Goal: Information Seeking & Learning: Find specific fact

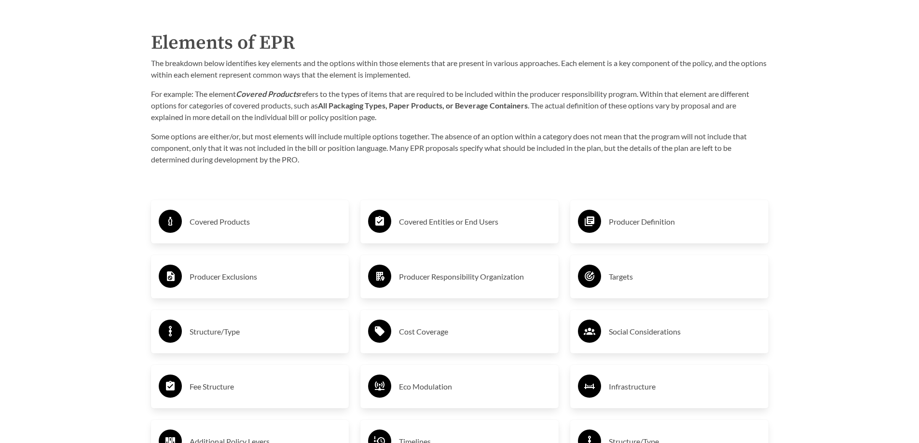
scroll to position [1689, 0]
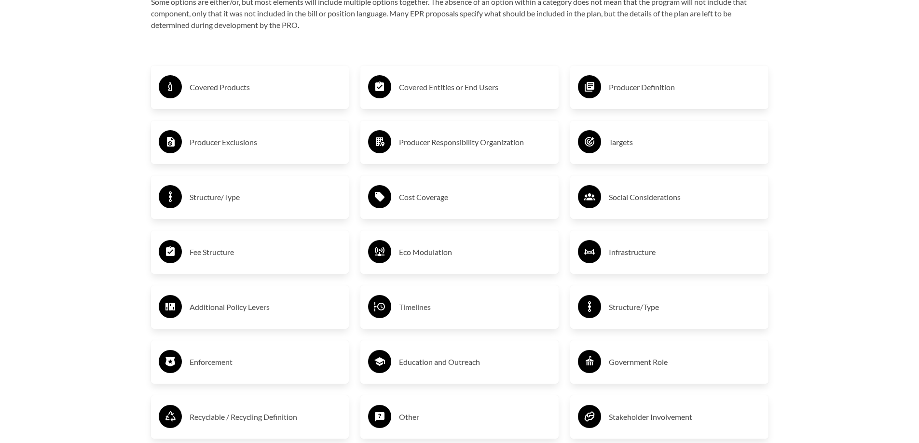
click at [630, 78] on div "Producer Definition" at bounding box center [669, 87] width 183 height 28
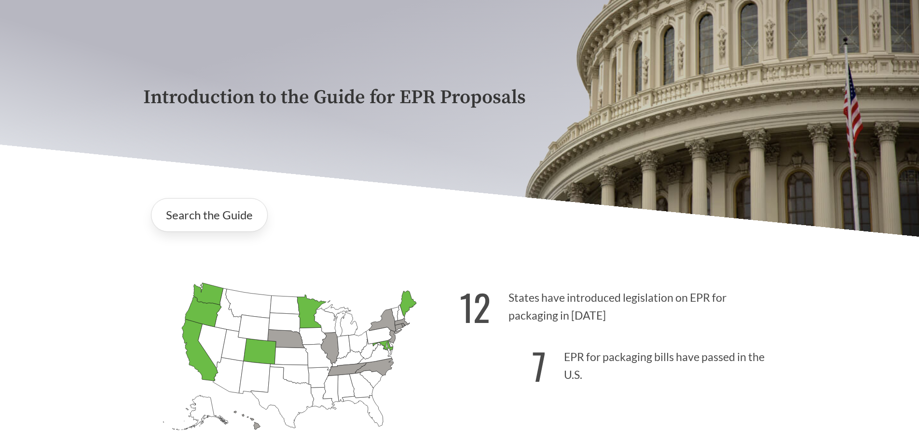
scroll to position [0, 0]
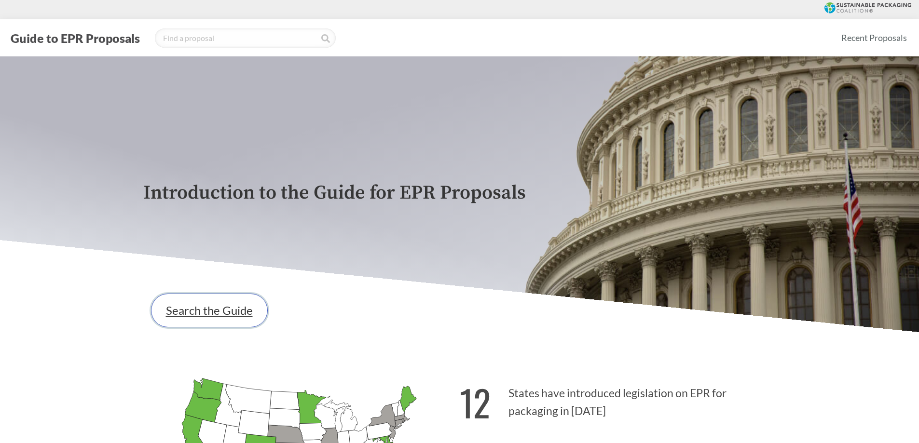
click at [190, 302] on link "Search the Guide" at bounding box center [209, 311] width 117 height 34
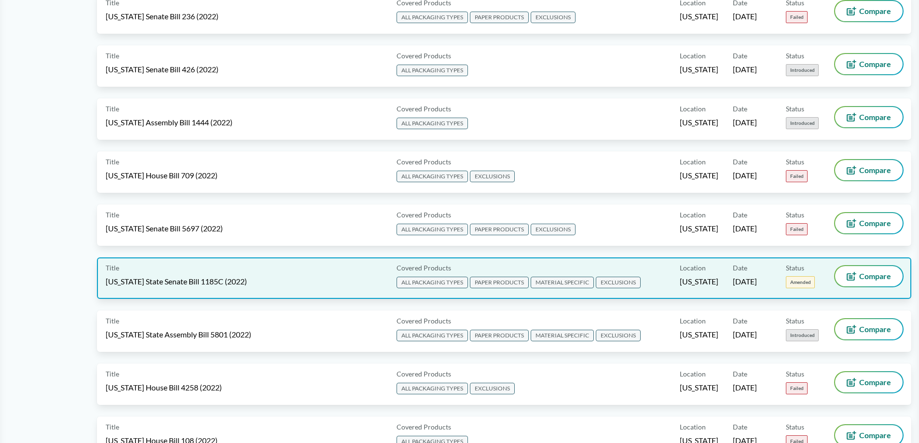
scroll to position [4874, 0]
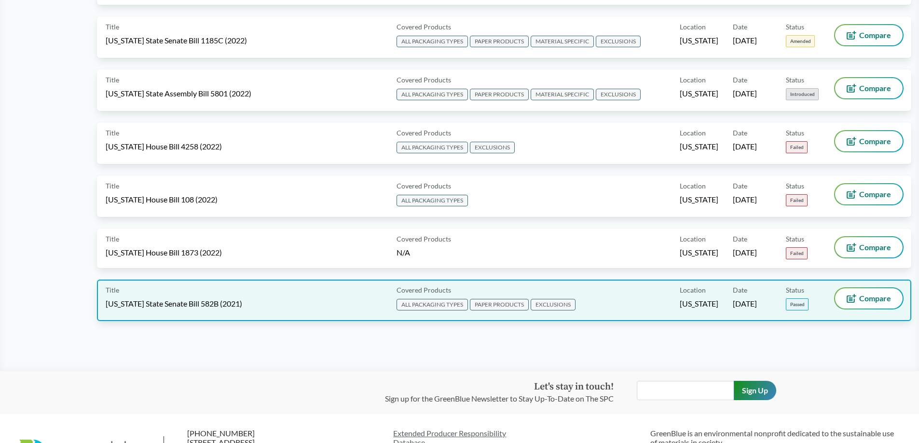
click at [182, 304] on span "[US_STATE] State Senate Bill 582B (2021)" at bounding box center [174, 304] width 137 height 11
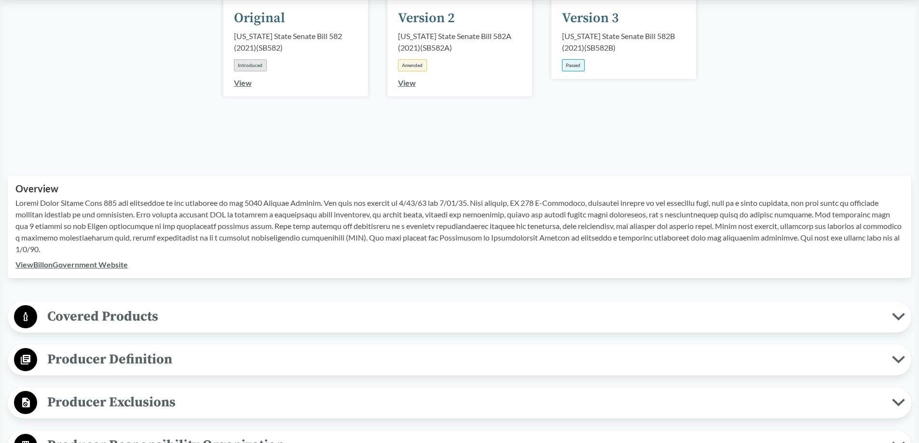
scroll to position [241, 0]
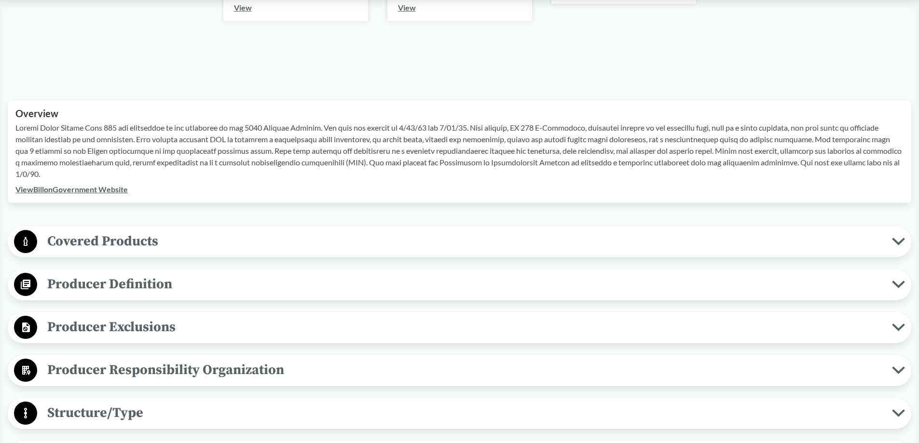
click at [119, 286] on span "Producer Definition" at bounding box center [464, 285] width 855 height 22
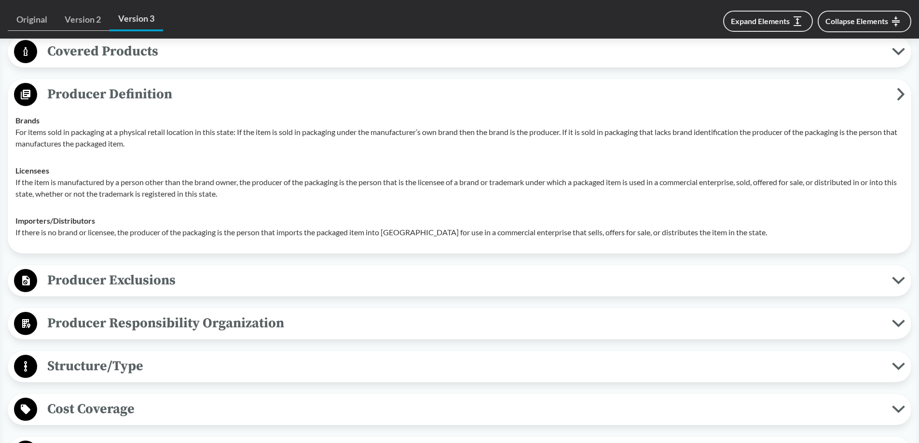
scroll to position [579, 0]
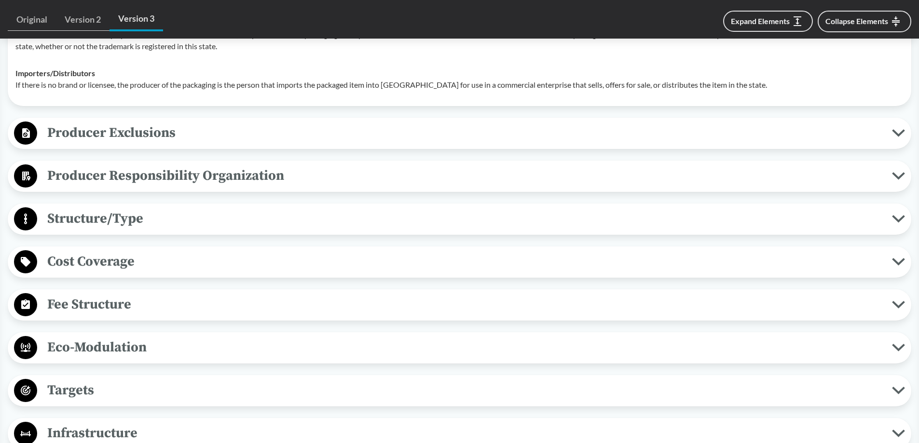
click at [23, 130] on icon at bounding box center [26, 133] width 8 height 10
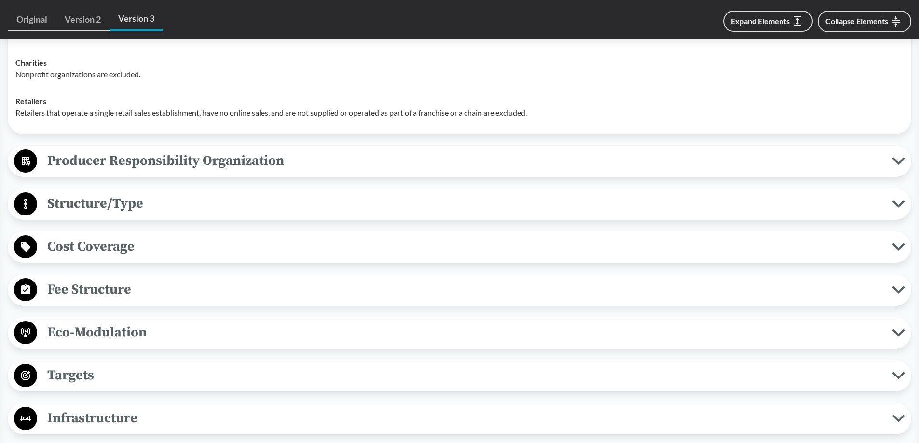
scroll to position [772, 0]
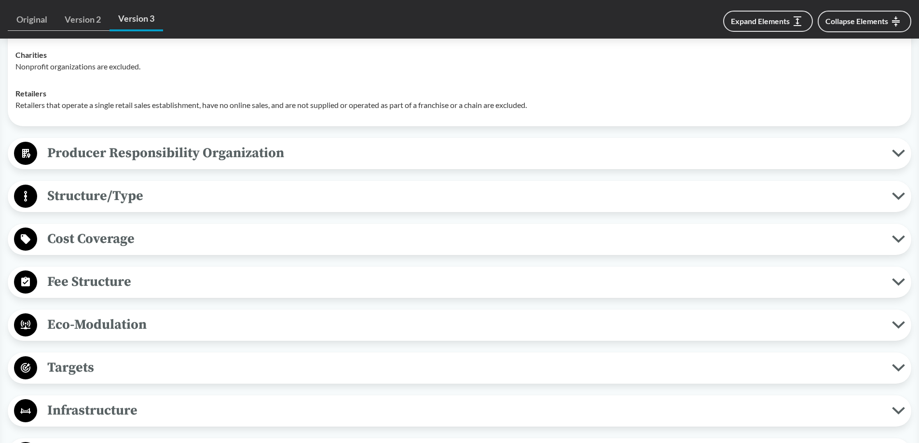
click at [28, 155] on icon at bounding box center [26, 153] width 8 height 9
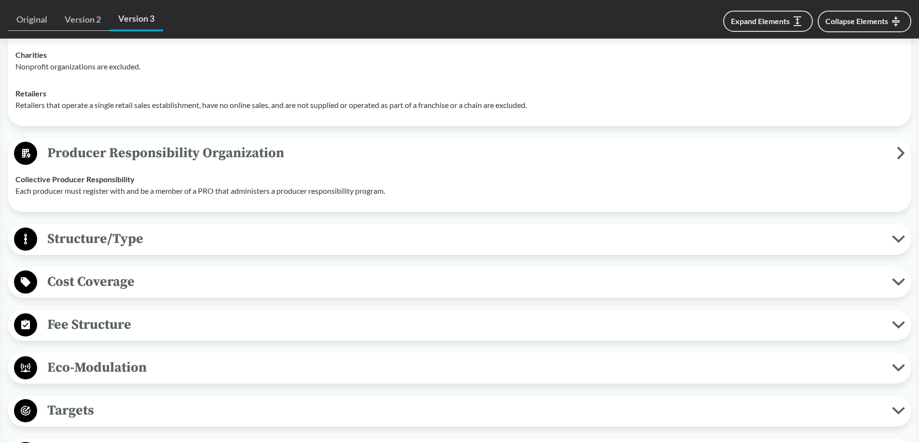
click at [19, 236] on circle at bounding box center [25, 239] width 23 height 23
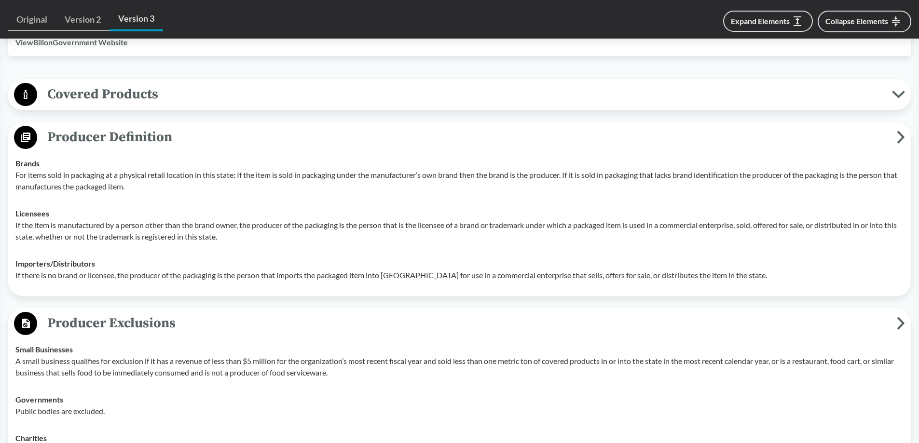
scroll to position [386, 0]
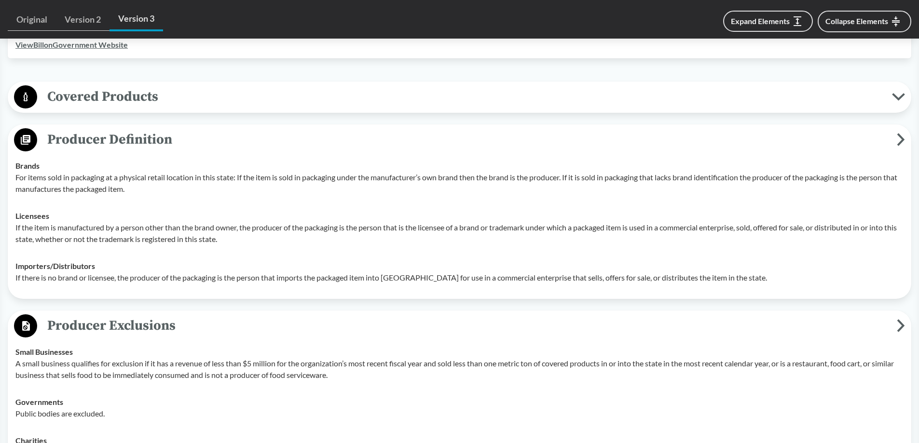
click at [27, 96] on icon at bounding box center [26, 97] width 4 height 9
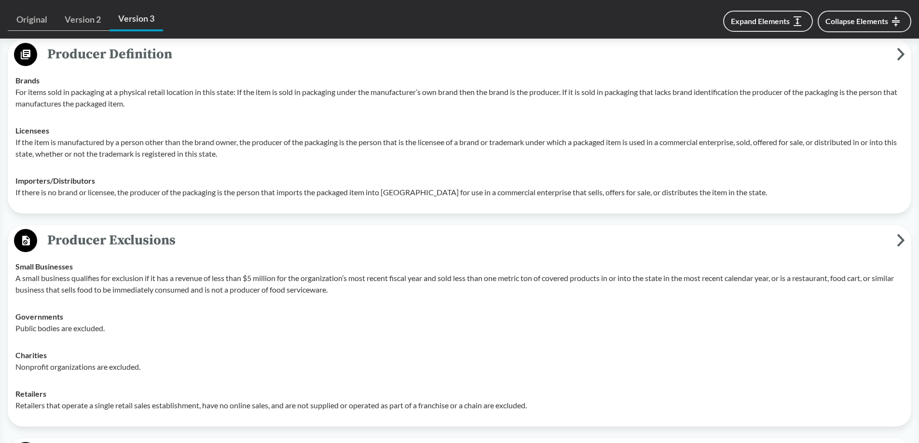
scroll to position [724, 0]
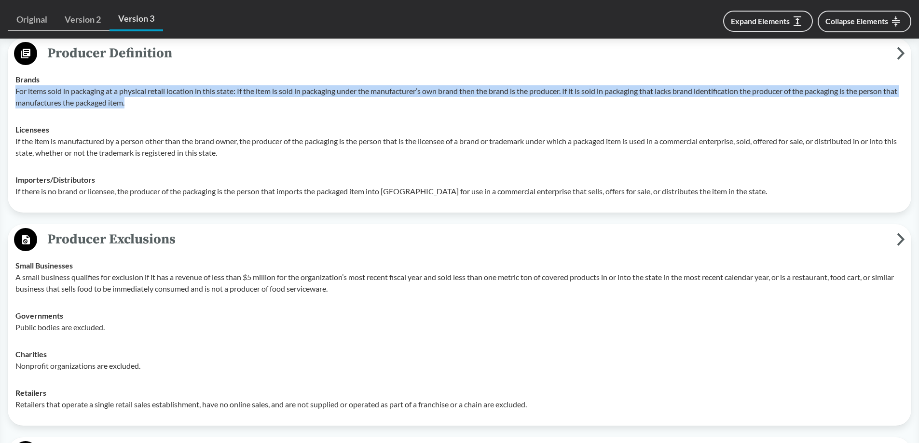
drag, startPoint x: 147, startPoint y: 104, endPoint x: 17, endPoint y: 91, distance: 130.4
click at [17, 91] on p "For items sold in packaging at a physical retail location in this state: If the…" at bounding box center [459, 96] width 888 height 23
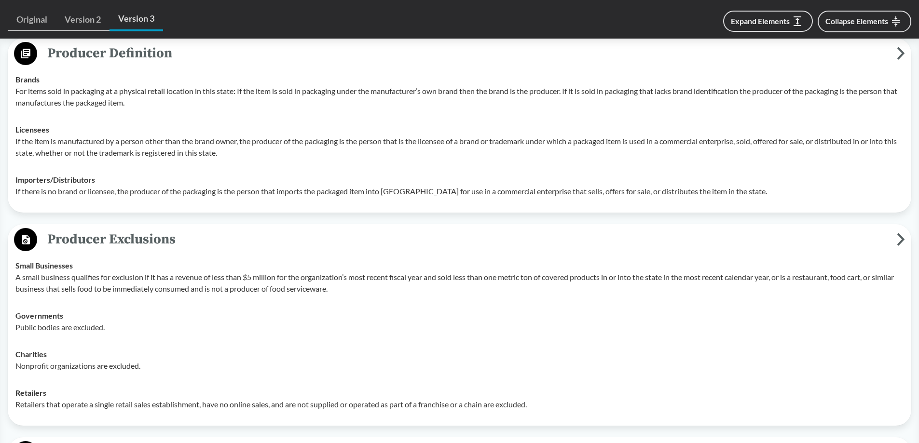
click at [273, 144] on p "If the item is manufactured by a person other than the brand owner, the produce…" at bounding box center [459, 147] width 888 height 23
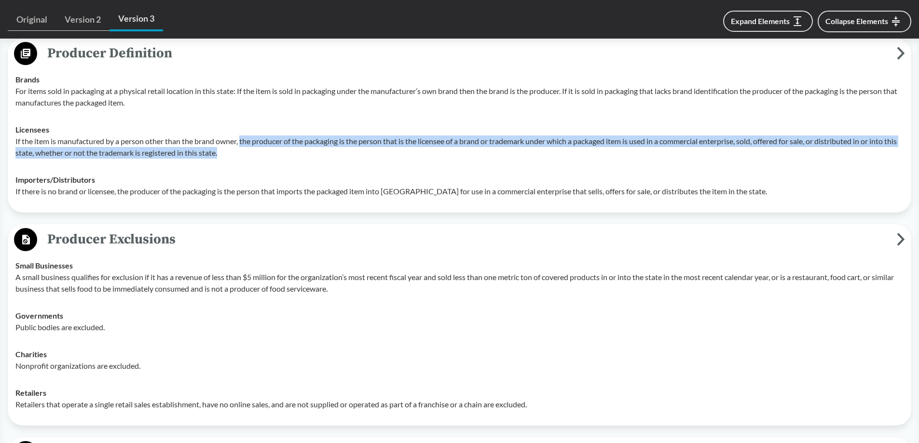
drag, startPoint x: 242, startPoint y: 140, endPoint x: 738, endPoint y: 152, distance: 496.7
click at [738, 152] on p "If the item is manufactured by a person other than the brand owner, the produce…" at bounding box center [459, 147] width 888 height 23
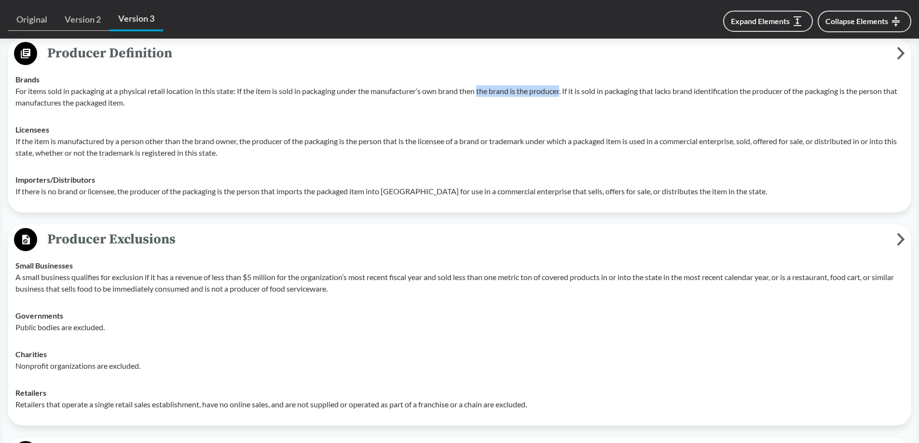
drag, startPoint x: 483, startPoint y: 90, endPoint x: 566, endPoint y: 95, distance: 83.1
click at [566, 95] on p "For items sold in packaging at a physical retail location in this state: If the…" at bounding box center [459, 96] width 888 height 23
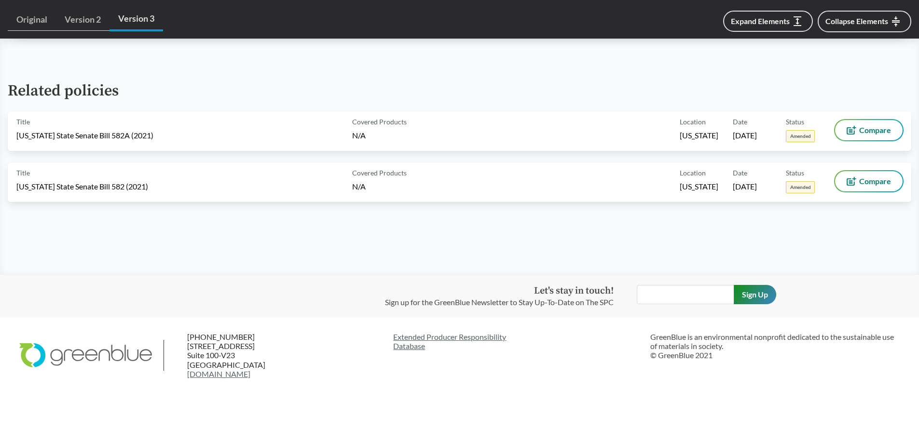
scroll to position [1864, 0]
